Goal: Navigation & Orientation: Find specific page/section

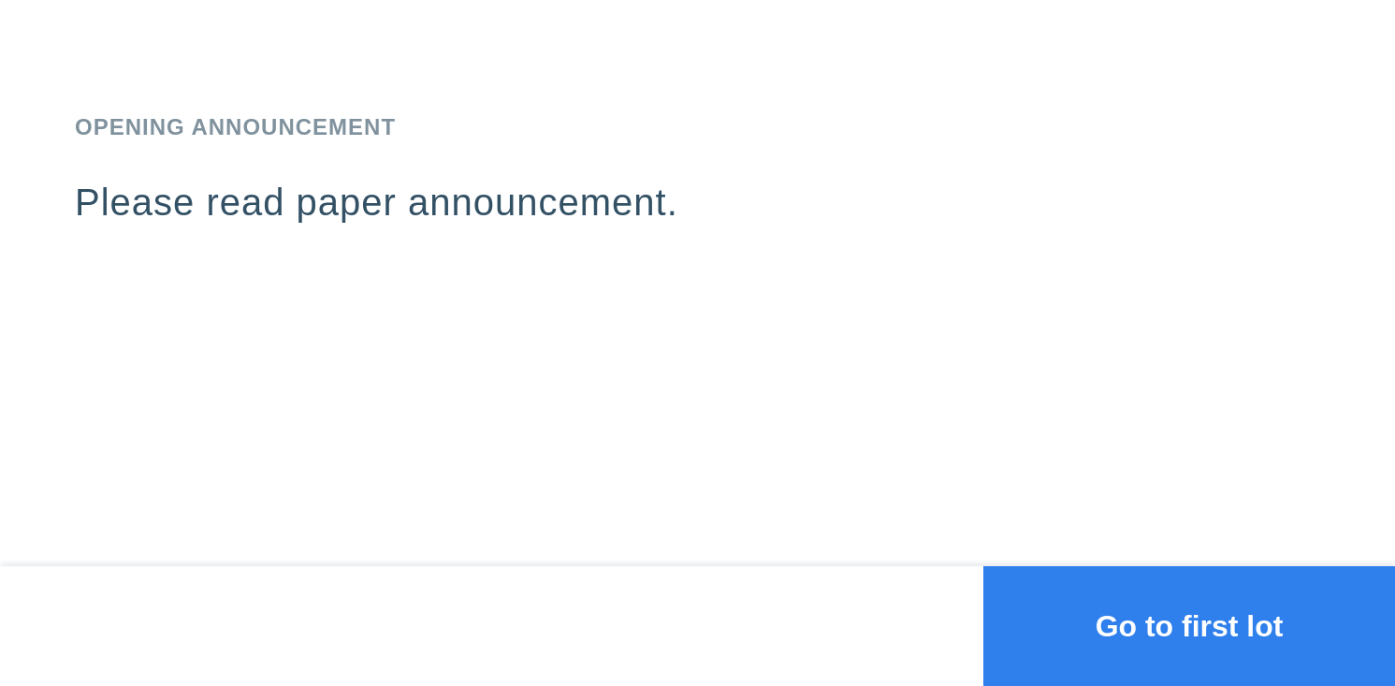
click at [1051, 624] on button "Go to first lot" at bounding box center [1189, 626] width 412 height 120
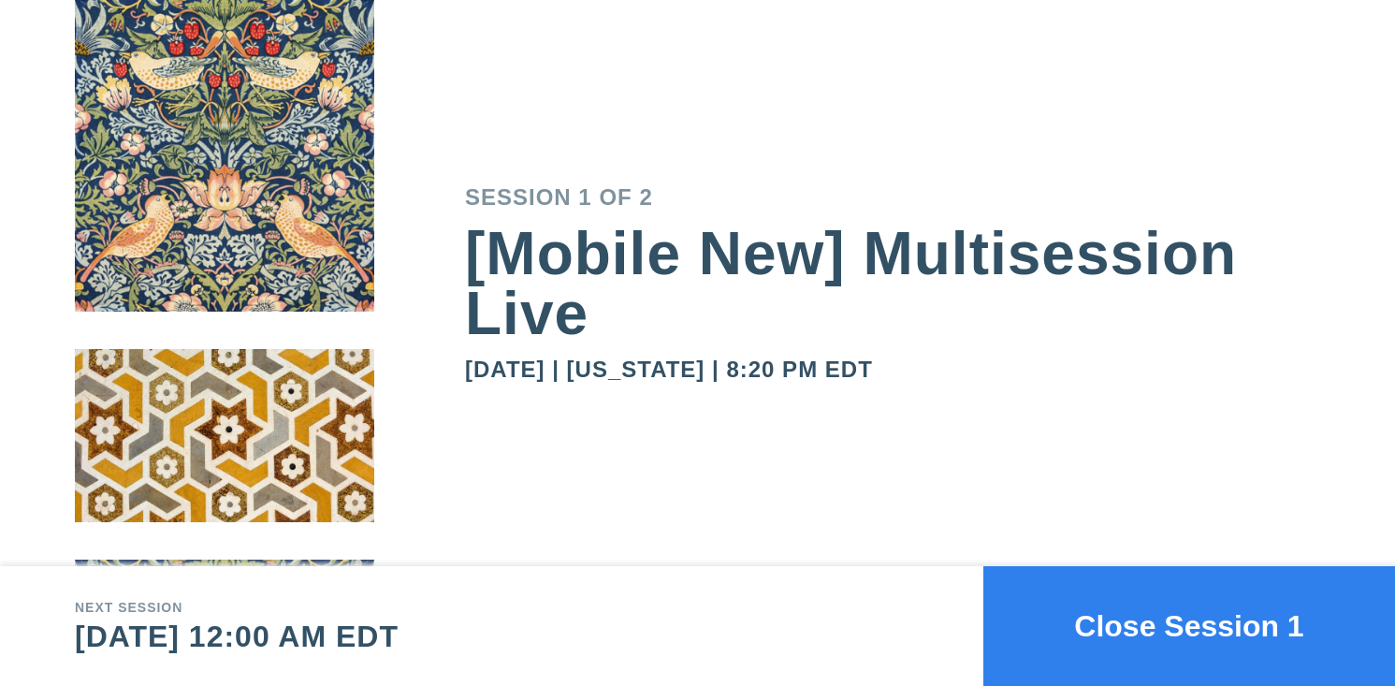
click at [1081, 617] on button "Close Session 1" at bounding box center [1189, 626] width 412 height 120
